Goal: Task Accomplishment & Management: Manage account settings

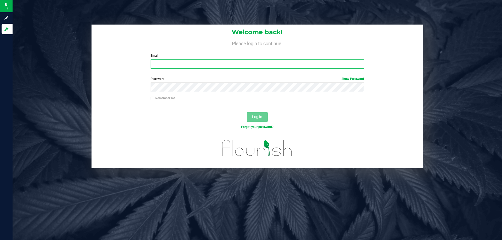
click at [194, 64] on input "Email" at bounding box center [257, 63] width 213 height 9
type input "[EMAIL_ADDRESS][DOMAIN_NAME]"
click at [247, 112] on button "Log In" at bounding box center [257, 116] width 21 height 9
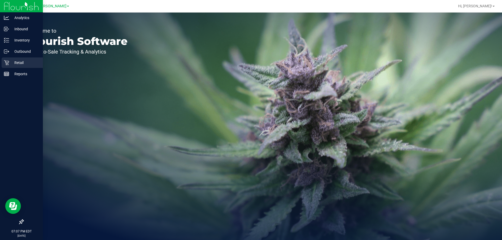
click at [8, 64] on icon at bounding box center [6, 62] width 5 height 5
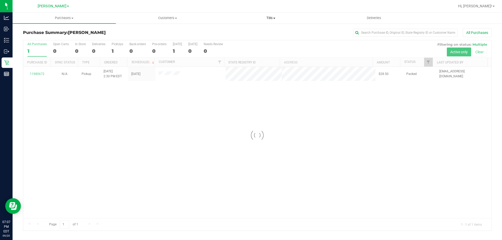
click at [270, 18] on span "Tills" at bounding box center [270, 18] width 103 height 5
click at [250, 30] on span "Manage tills" at bounding box center [236, 31] width 35 height 4
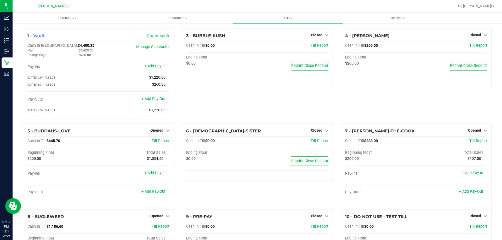
click at [225, 106] on div "3 - BUBBLE-KUSH Closed Open Till Cash In Till $0.00 Till Report Ending Float $0…" at bounding box center [257, 75] width 159 height 95
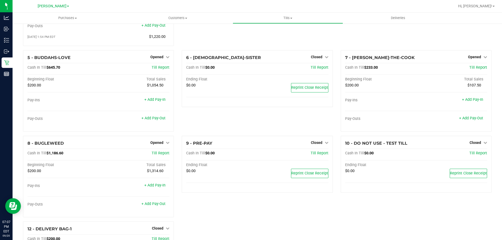
scroll to position [78, 0]
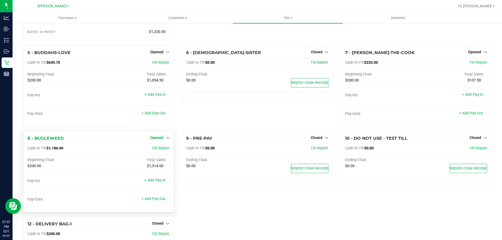
click at [160, 139] on span "Opened" at bounding box center [156, 138] width 13 height 4
click at [162, 148] on link "Close Till" at bounding box center [158, 148] width 14 height 4
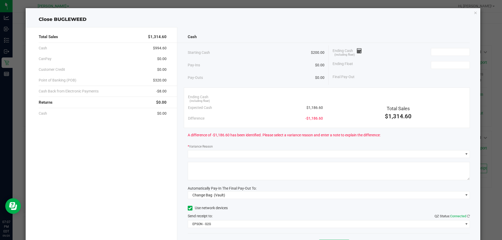
click at [311, 109] on span "$1,186.60" at bounding box center [314, 107] width 16 height 5
click at [314, 108] on span "$1,186.60" at bounding box center [314, 107] width 16 height 5
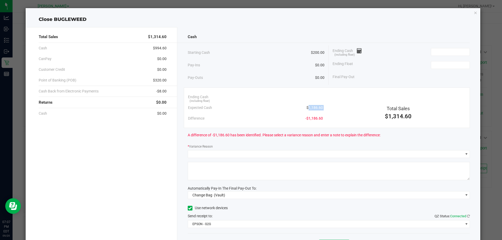
click at [314, 108] on span "$1,186.60" at bounding box center [314, 107] width 16 height 5
click at [323, 108] on div "Ending Cash (including float) Expected Cash $1,186.60 Difference -$1,186.60" at bounding box center [255, 108] width 143 height 32
drag, startPoint x: 321, startPoint y: 107, endPoint x: 306, endPoint y: 108, distance: 15.5
click at [306, 108] on div "Ending Cash (including float) Expected Cash $1,186.60 Difference -$1,186.60" at bounding box center [255, 108] width 143 height 32
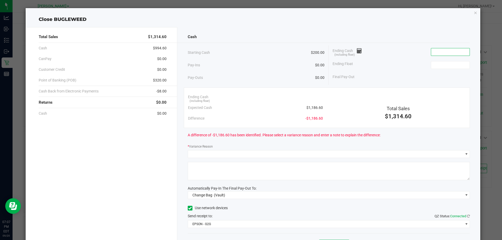
click at [315, 108] on span "$1,186.60" at bounding box center [314, 107] width 16 height 5
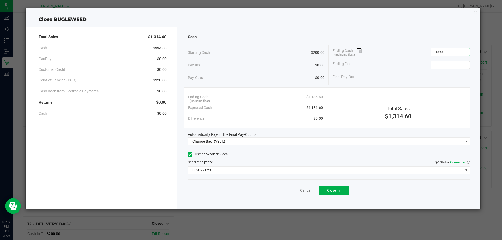
type input "$1,186.60"
click at [435, 63] on input at bounding box center [450, 64] width 38 height 7
type input "$200.00"
click at [345, 60] on div "Ending Float $200.00" at bounding box center [400, 65] width 137 height 13
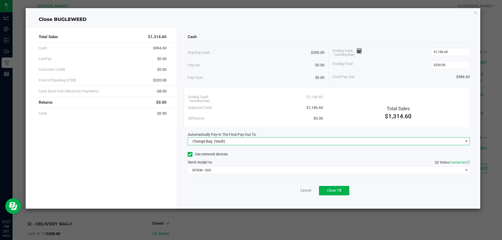
click at [258, 140] on span "Change Bag (Vault)" at bounding box center [325, 141] width 275 height 7
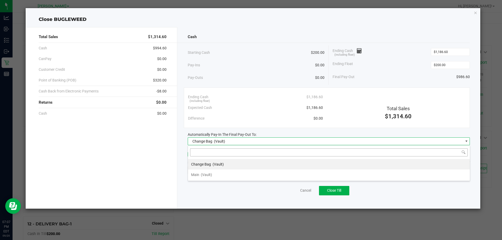
scroll to position [8, 282]
click at [213, 173] on li "Main (Vault)" at bounding box center [329, 175] width 282 height 10
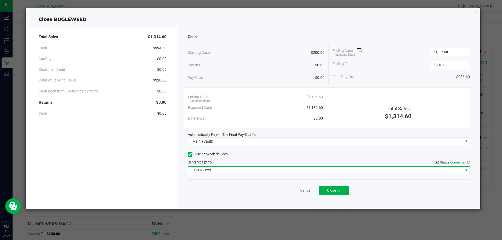
click at [213, 172] on span "EPSON - G2G" at bounding box center [325, 170] width 275 height 7
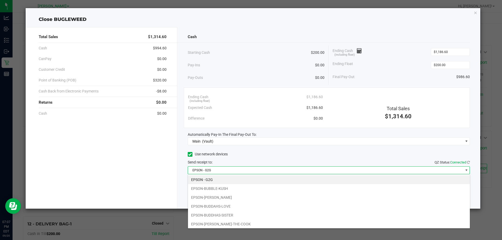
click at [216, 187] on li "EPSON-BUBBLE-KUSH" at bounding box center [329, 188] width 282 height 9
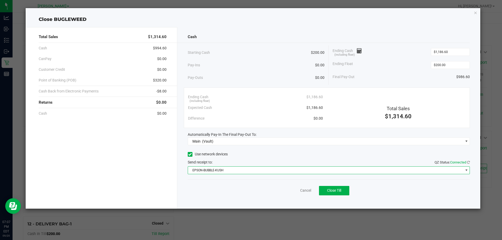
click at [216, 187] on div "Cancel Close Till" at bounding box center [329, 190] width 282 height 20
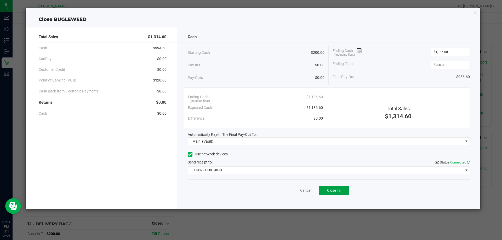
click at [324, 191] on button "Close Till" at bounding box center [334, 190] width 30 height 9
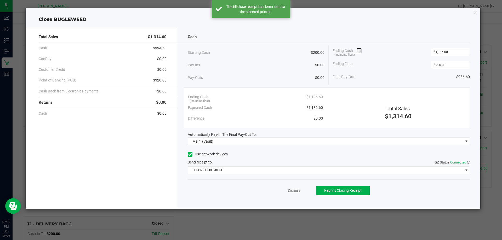
click at [290, 191] on link "Dismiss" at bounding box center [294, 190] width 13 height 5
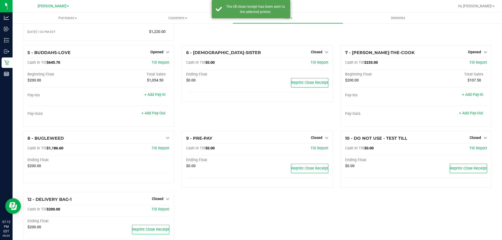
click at [296, 206] on div "1 - Vault Count Vault Cash In Vault: $4,400.35 Main: $3,620.35 Change Bag: $780…" at bounding box center [257, 102] width 476 height 304
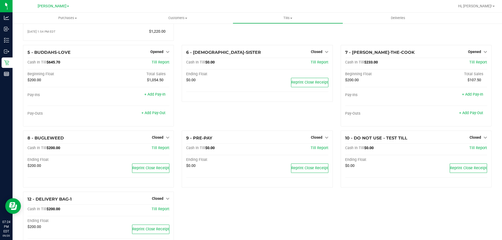
click at [296, 222] on div "1 - Vault Count Vault Cash In Vault: $5,386.95 Main: $4,606.95 Change Bag: $780…" at bounding box center [257, 98] width 476 height 311
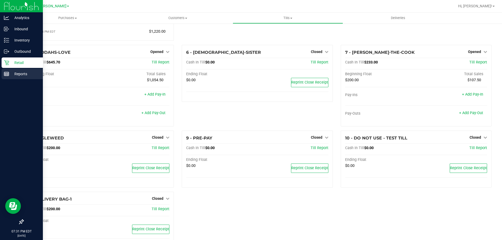
click at [9, 76] on rect at bounding box center [6, 74] width 5 height 4
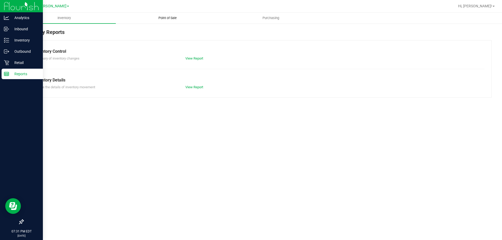
click at [168, 20] on span "Point of Sale" at bounding box center [167, 18] width 32 height 5
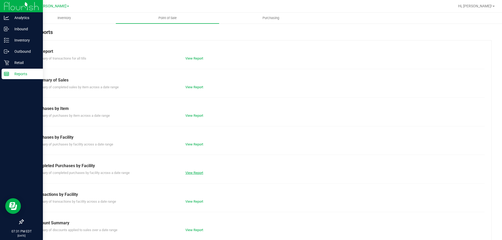
click at [195, 174] on link "View Report" at bounding box center [194, 173] width 18 height 4
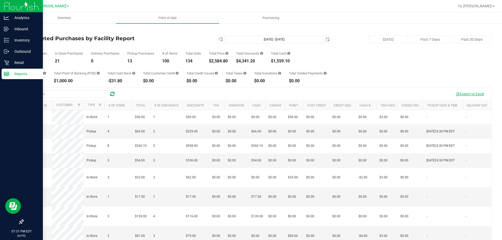
click at [471, 95] on button "Export to Excel" at bounding box center [469, 94] width 35 height 9
